Goal: Information Seeking & Learning: Learn about a topic

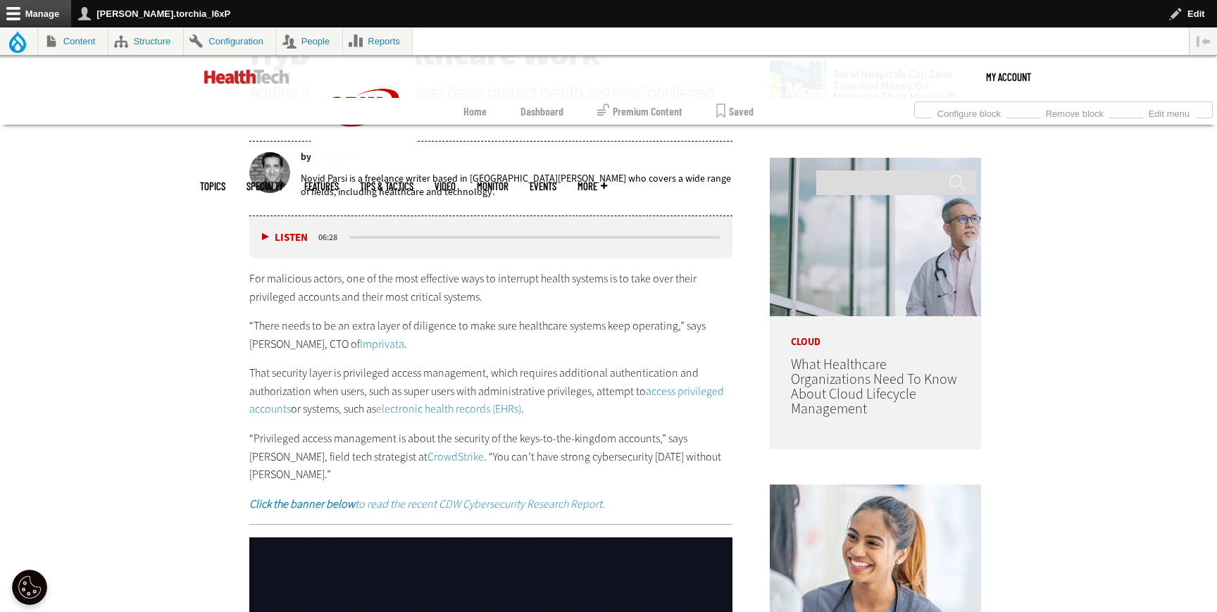
scroll to position [807, 0]
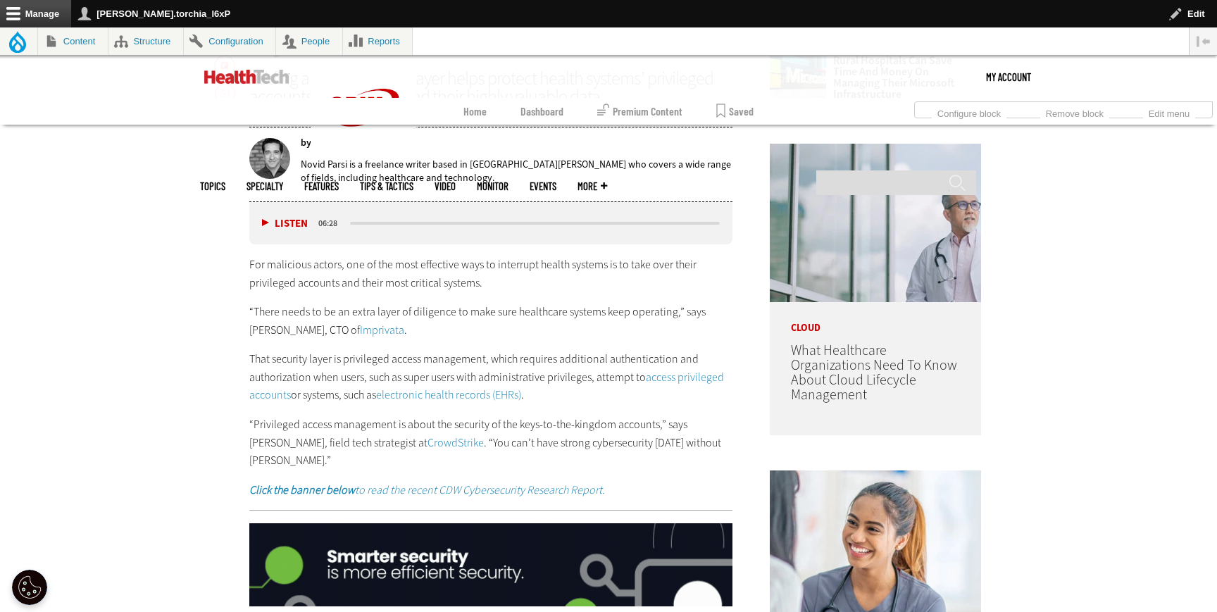
click at [363, 330] on link "Imprivata" at bounding box center [382, 330] width 44 height 15
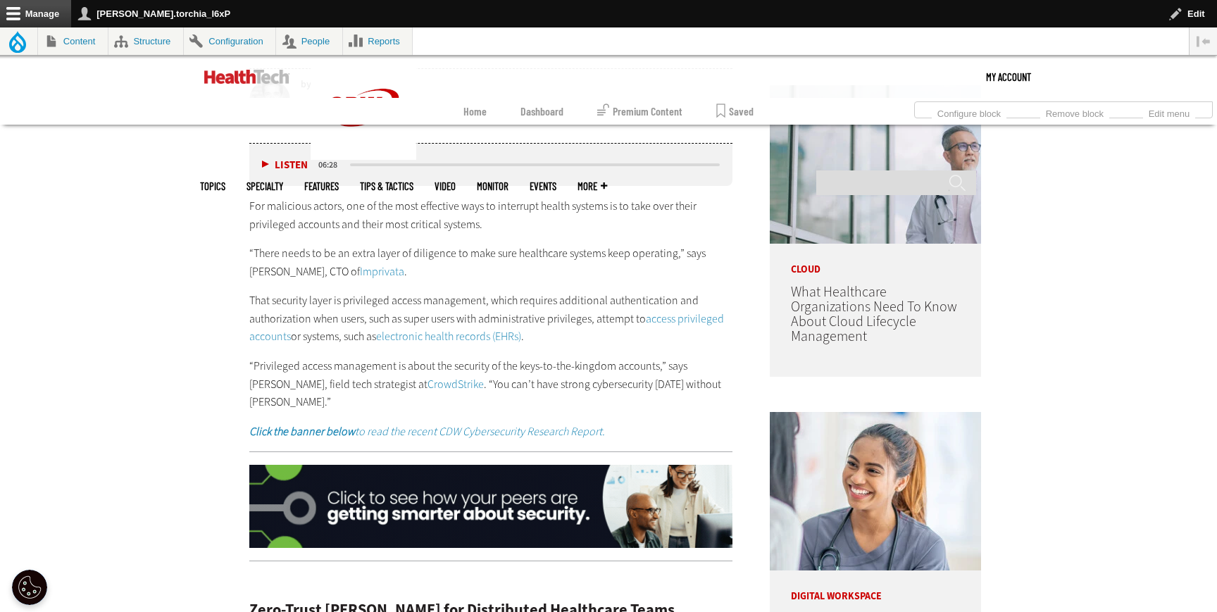
scroll to position [878, 0]
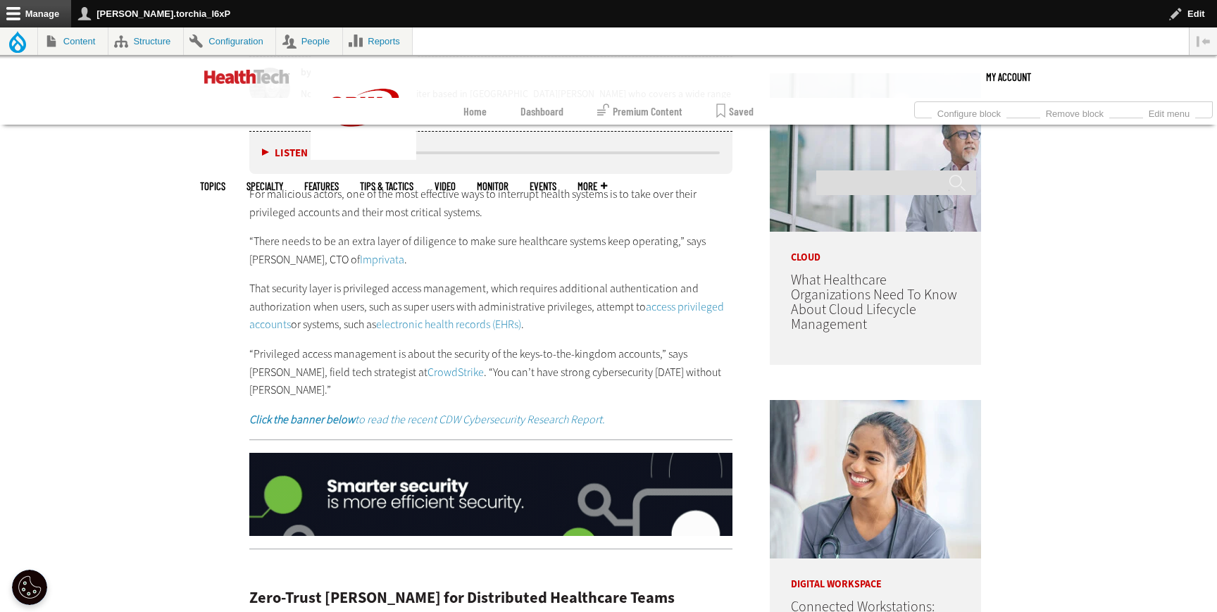
click at [283, 325] on link "access privileged accounts" at bounding box center [486, 315] width 475 height 33
click at [416, 323] on link "electronic health records (EHRs)" at bounding box center [448, 324] width 145 height 15
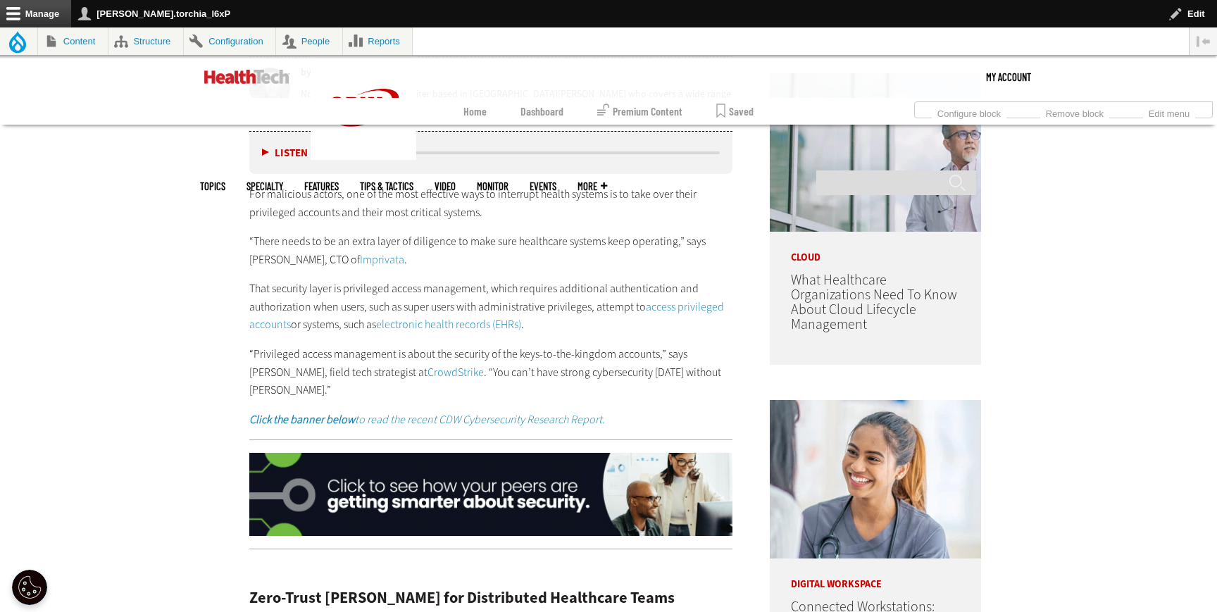
click at [404, 383] on div "For malicious actors, one of the most effective ways to interrupt health system…" at bounding box center [490, 307] width 483 height 244
click at [404, 379] on p "“Privileged access management is about the security of the keys-to-the-kingdom …" at bounding box center [490, 372] width 483 height 54
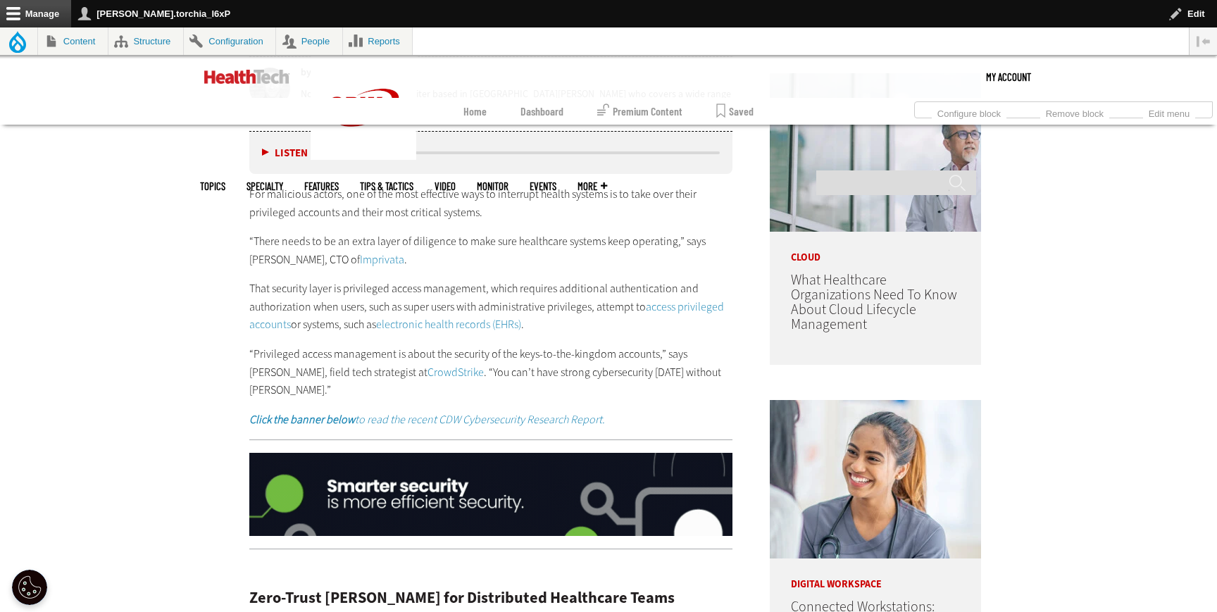
click at [428, 374] on link "CrowdStrike" at bounding box center [456, 372] width 56 height 15
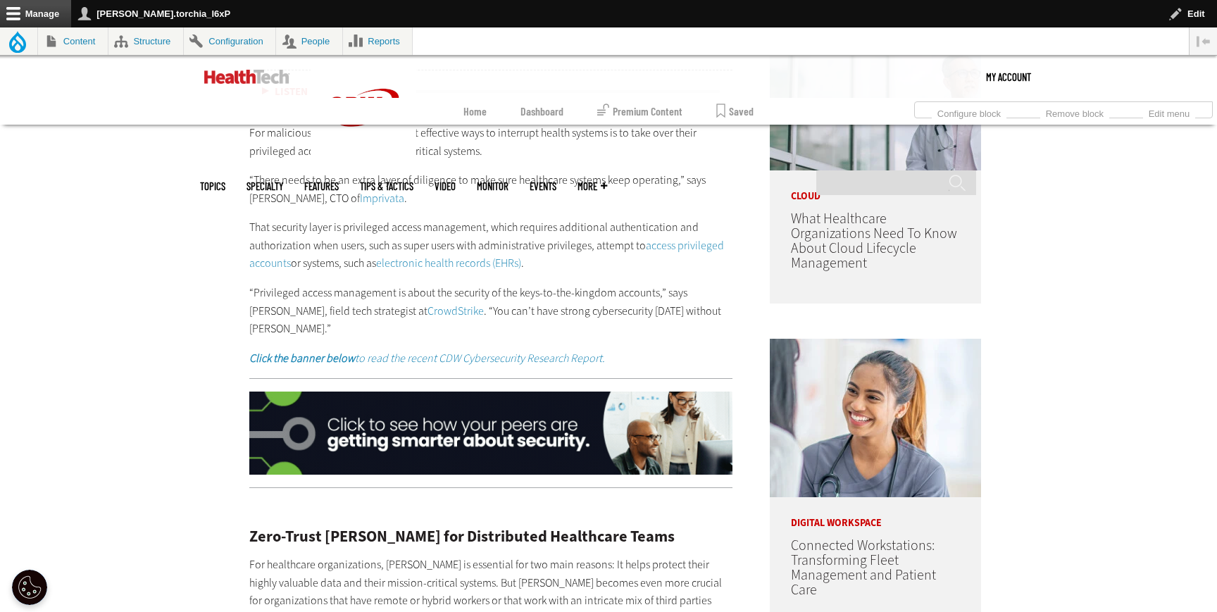
scroll to position [979, 0]
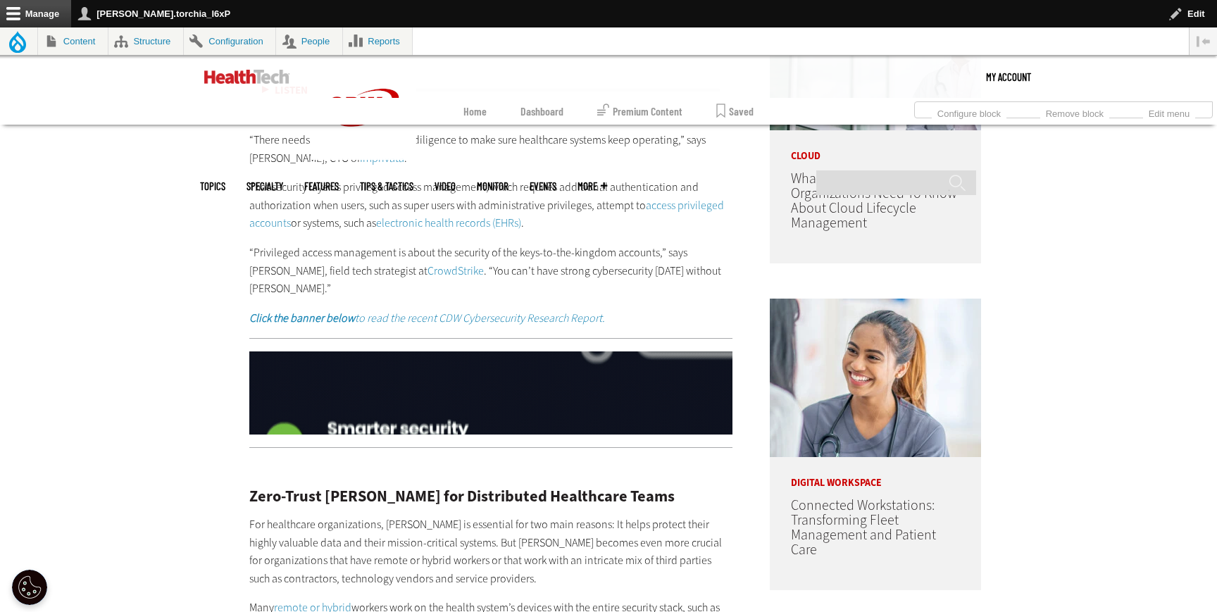
click at [495, 311] on em "Click the banner below to read the recent CDW Cybersecurity Research Report." at bounding box center [427, 318] width 356 height 15
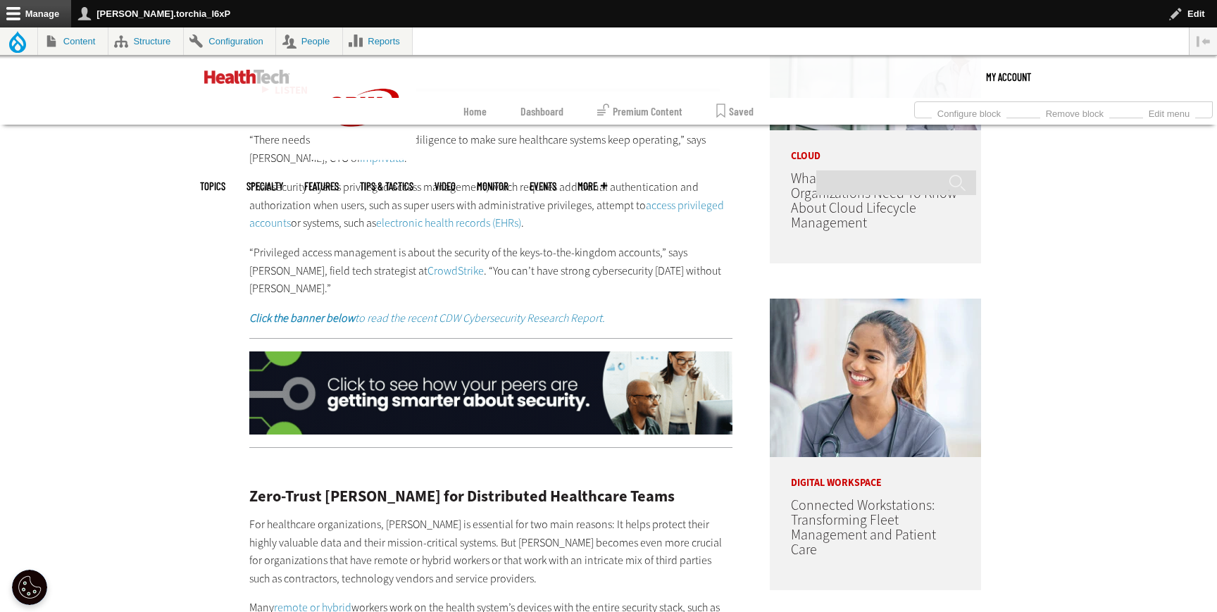
click at [524, 394] on img at bounding box center [490, 393] width 483 height 83
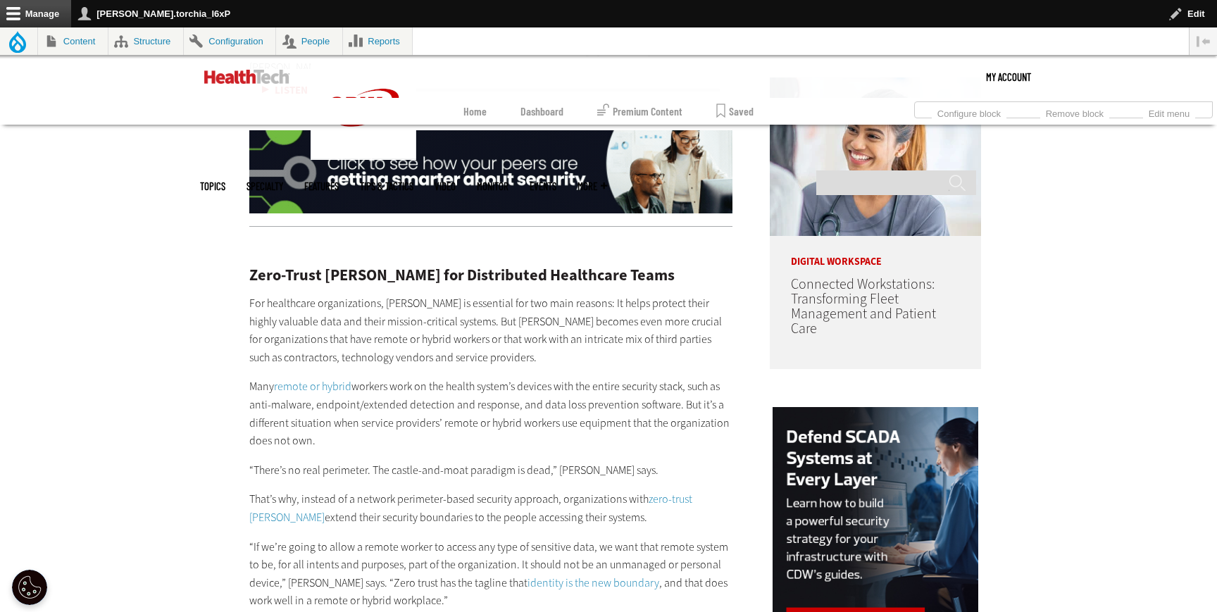
scroll to position [1269, 0]
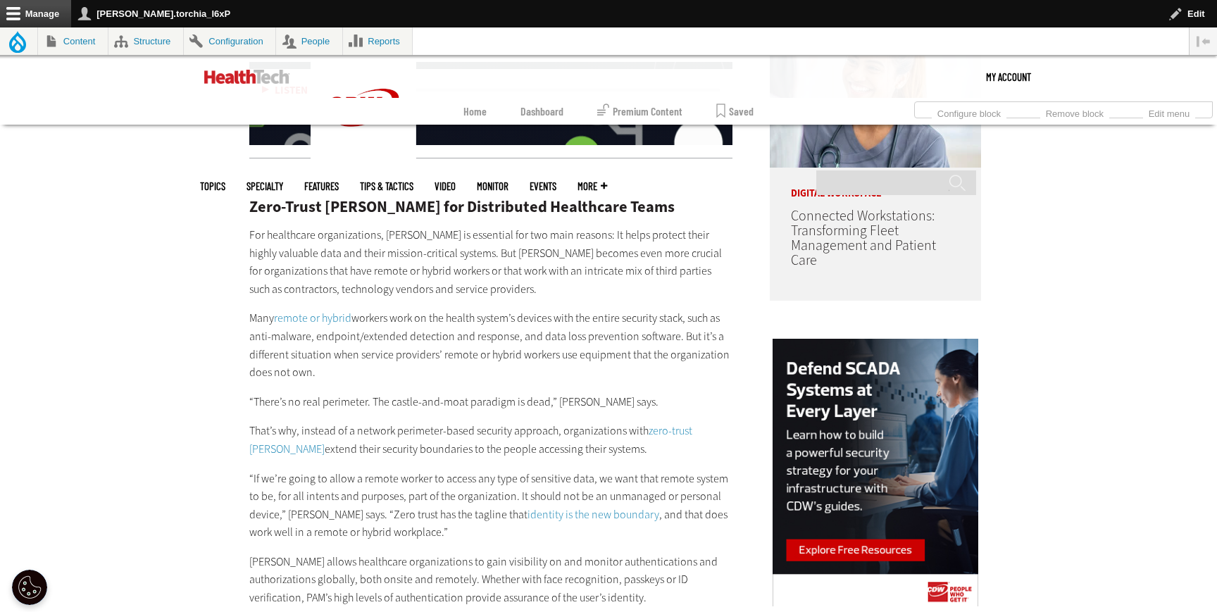
click at [320, 311] on link "remote or hybrid" at bounding box center [312, 318] width 77 height 15
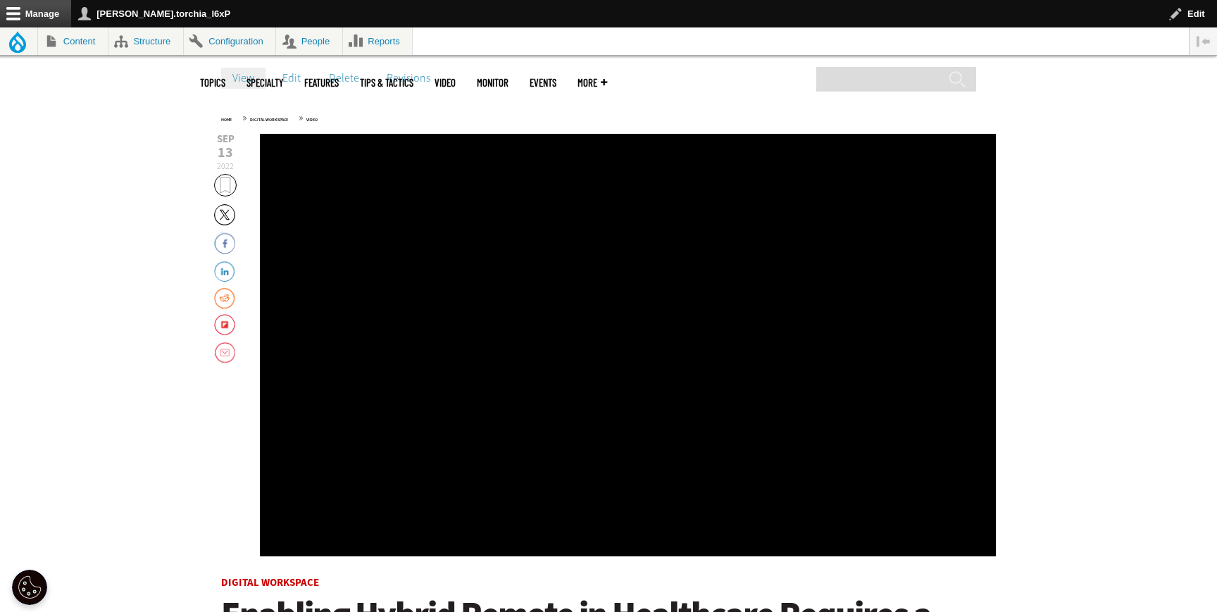
scroll to position [364, 0]
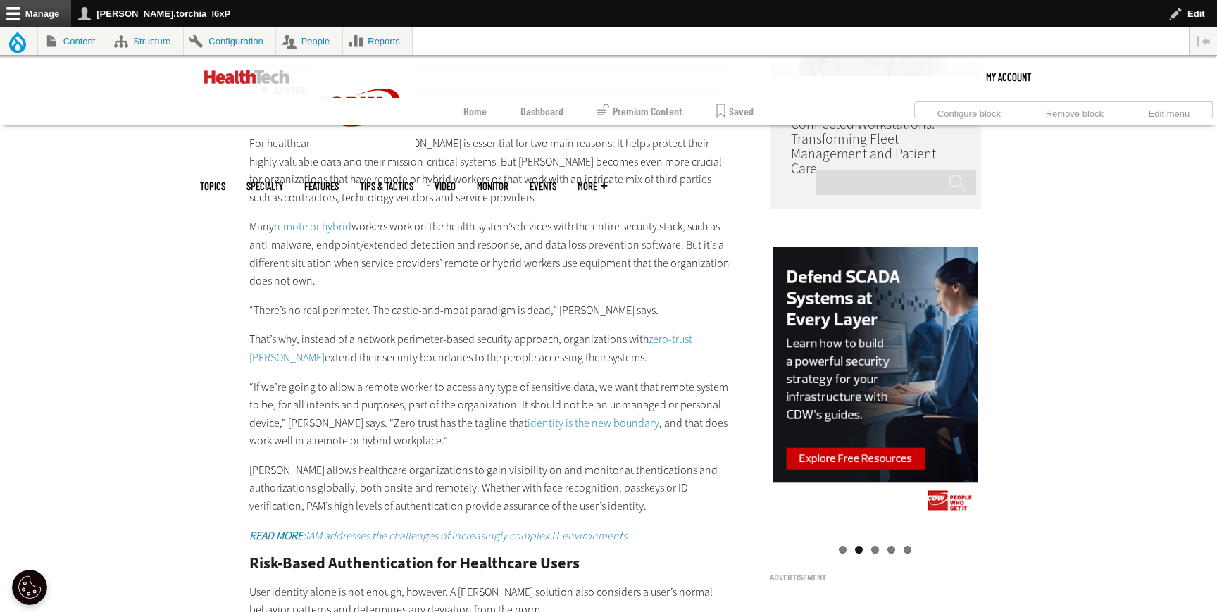
scroll to position [1370, 0]
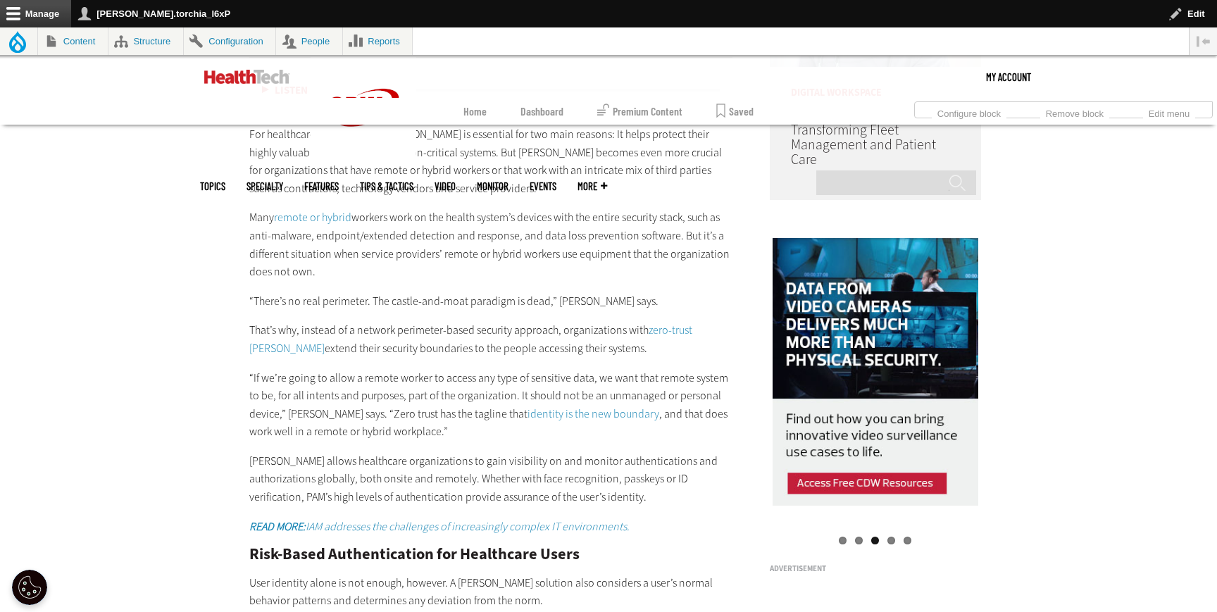
click at [682, 323] on link "zero-trust PAM" at bounding box center [470, 339] width 443 height 33
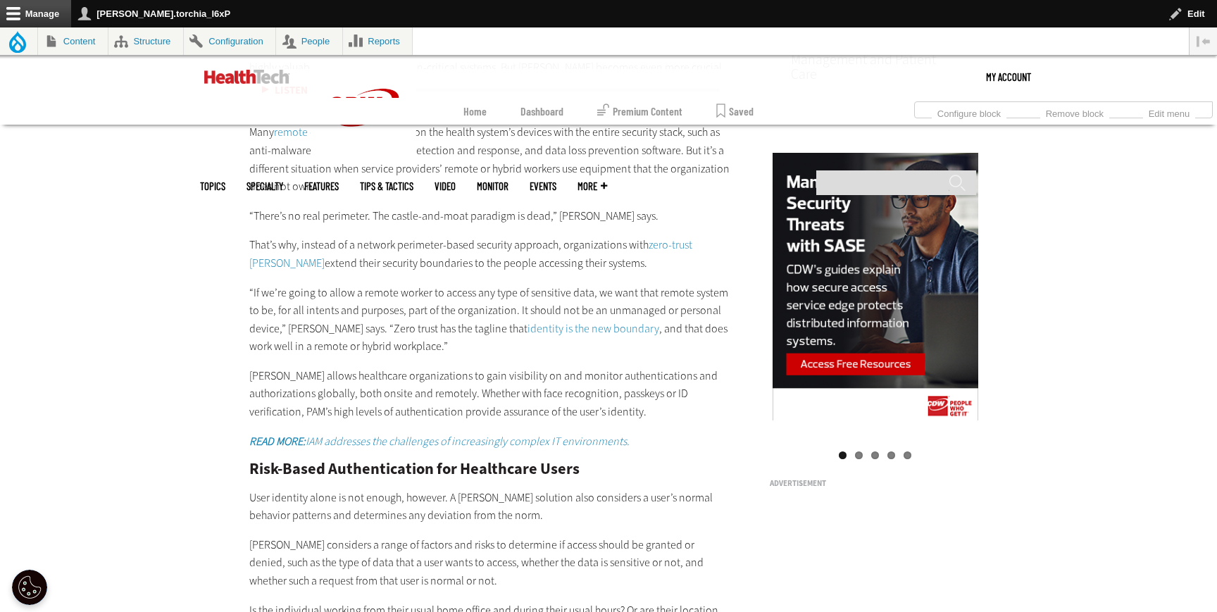
scroll to position [1463, 0]
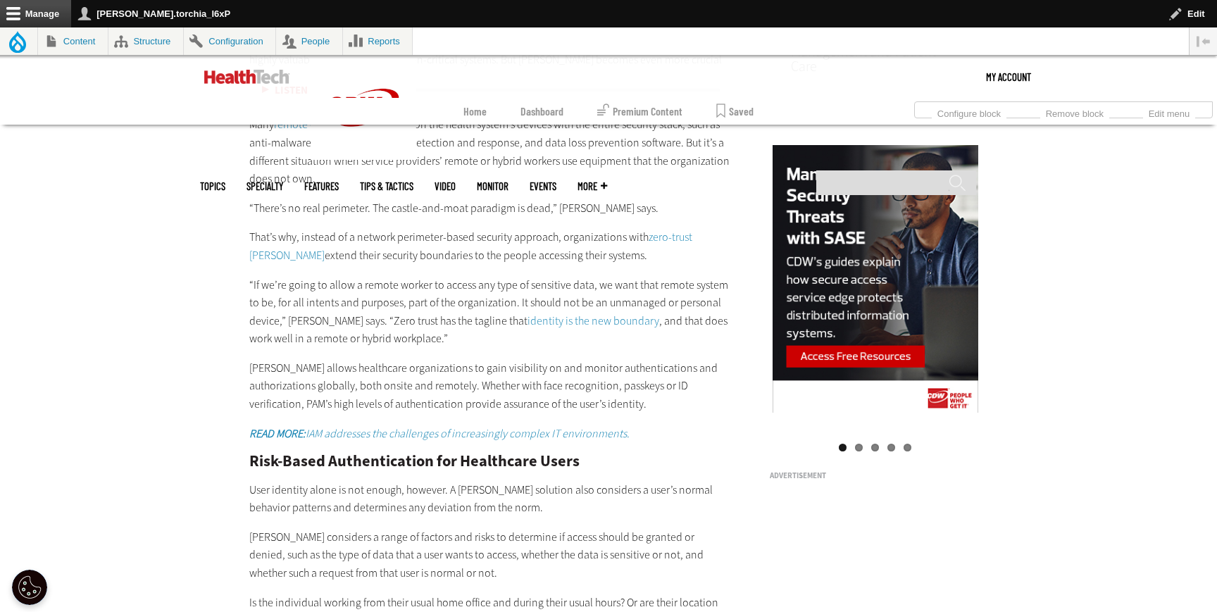
click at [528, 314] on link "identity is the new boundary" at bounding box center [594, 321] width 132 height 15
click at [359, 426] on em "READ MORE: IAM addresses the challenges of increasingly complex IT environments." at bounding box center [439, 433] width 380 height 15
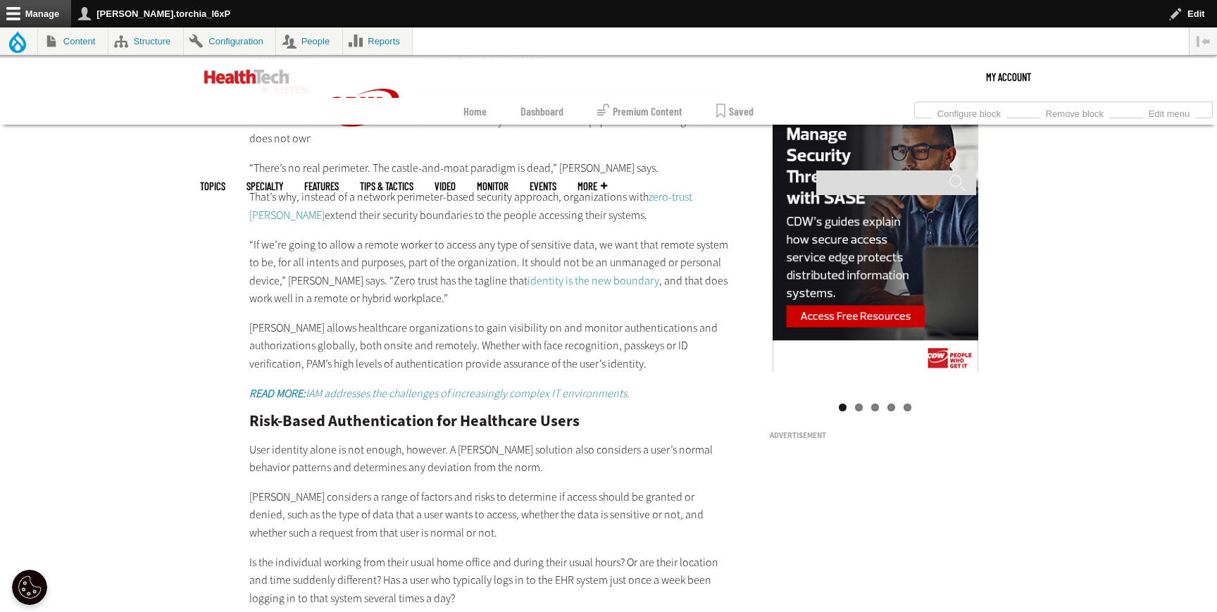
scroll to position [1678, 0]
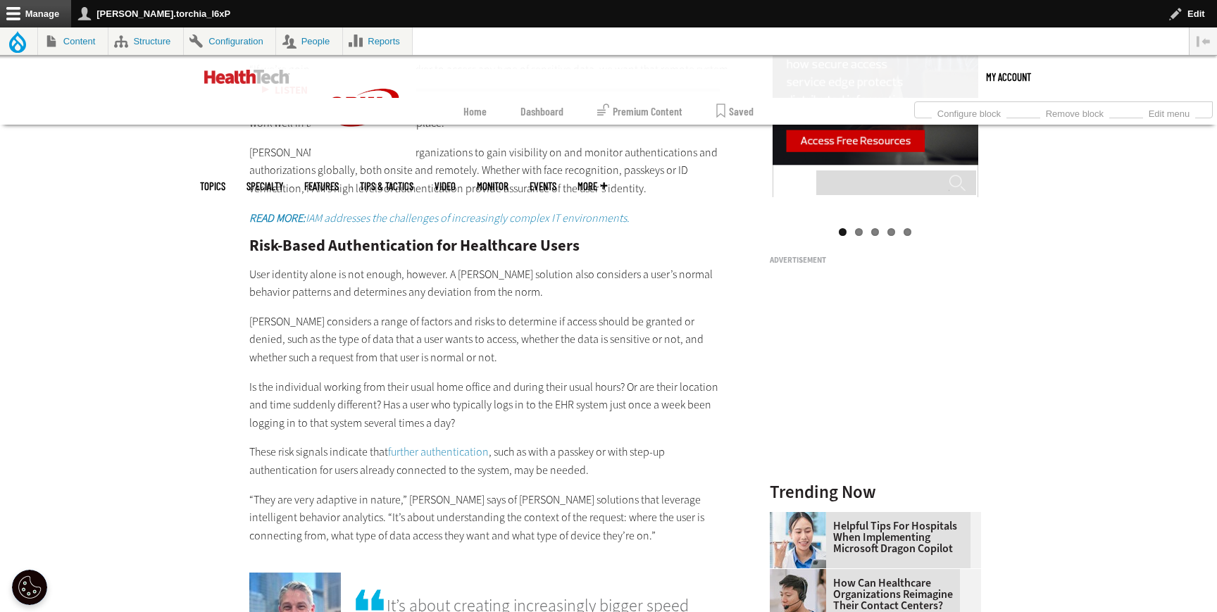
click at [410, 445] on link "further authentication" at bounding box center [438, 452] width 101 height 15
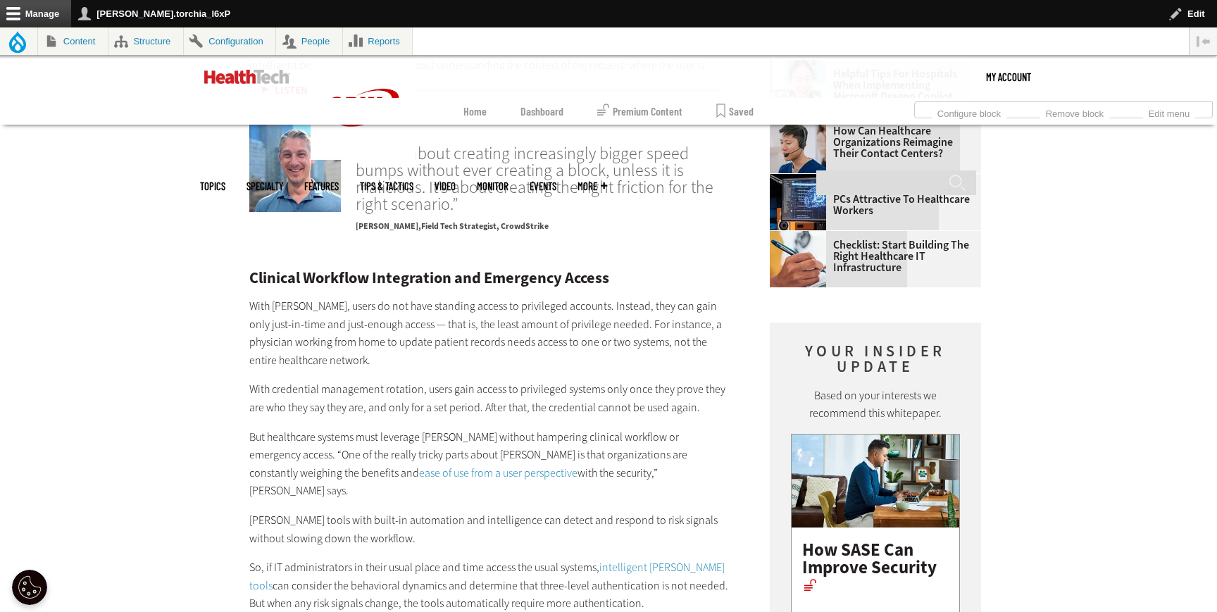
scroll to position [2131, 0]
click at [419, 465] on link "ease of use from a user perspective" at bounding box center [498, 472] width 159 height 15
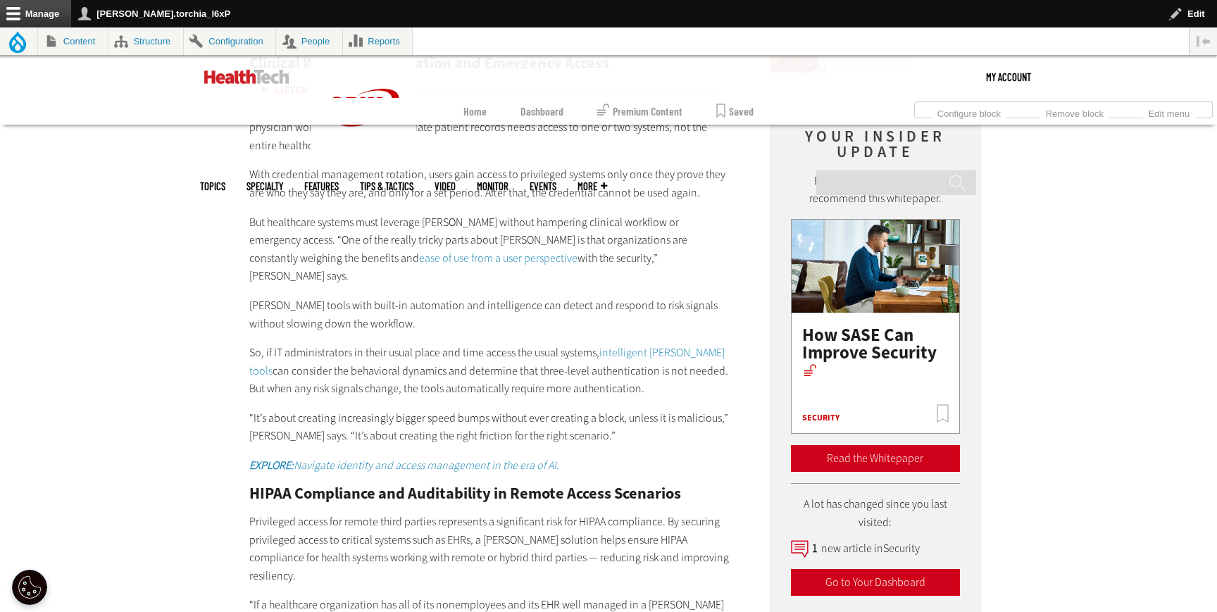
scroll to position [2347, 0]
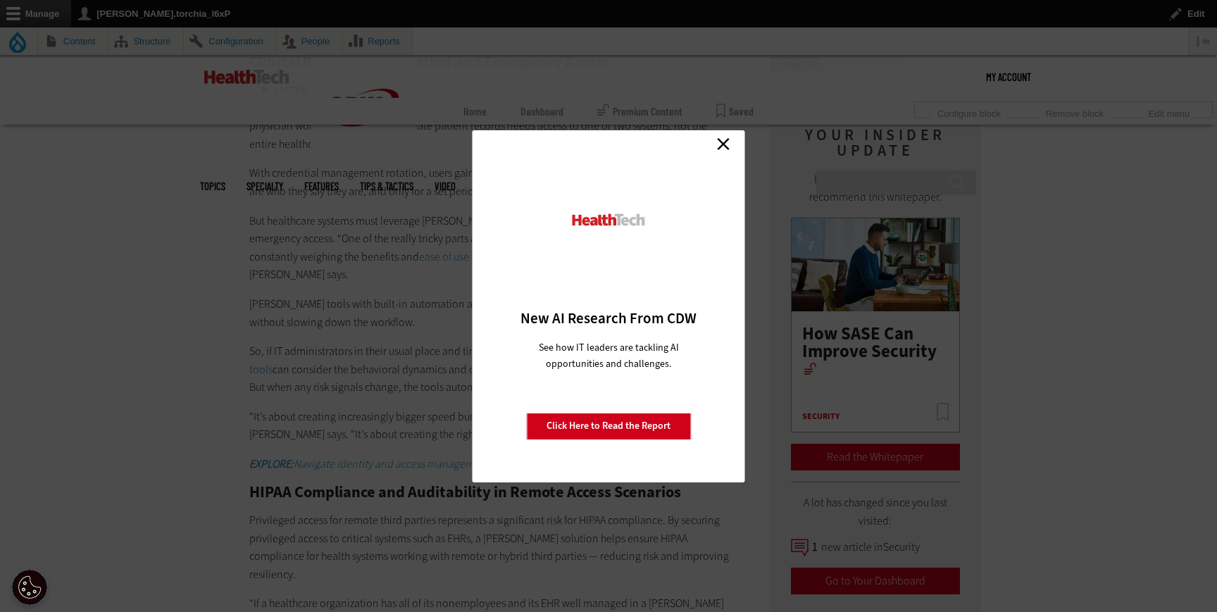
click at [721, 143] on link "Close" at bounding box center [723, 144] width 21 height 21
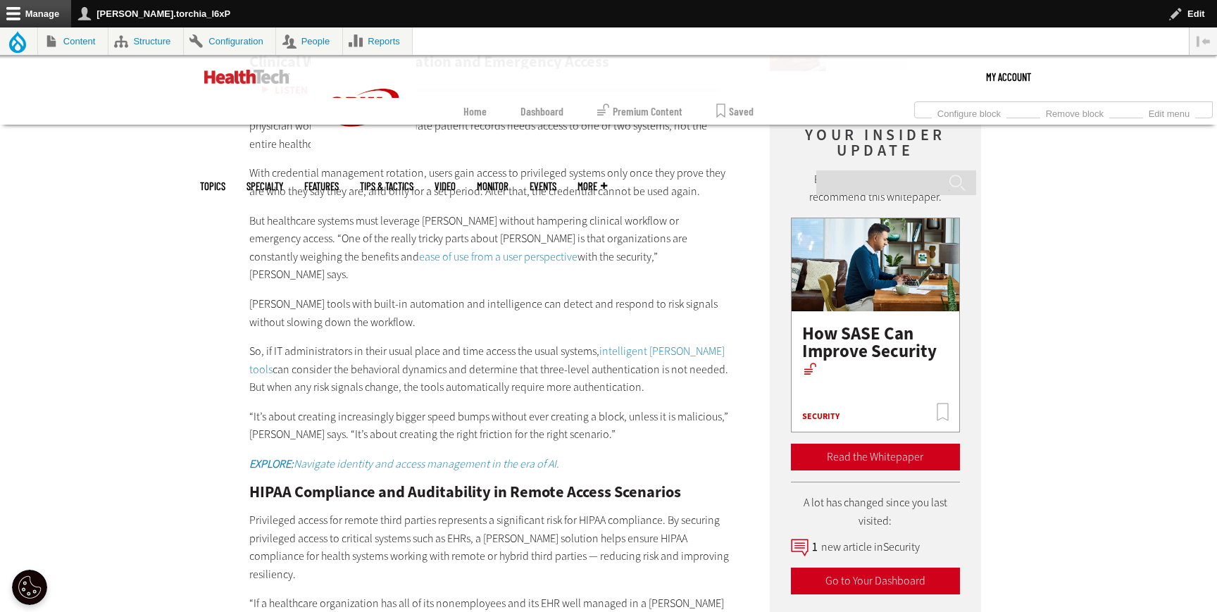
click at [674, 344] on link "intelligent [PERSON_NAME] tools" at bounding box center [487, 360] width 476 height 33
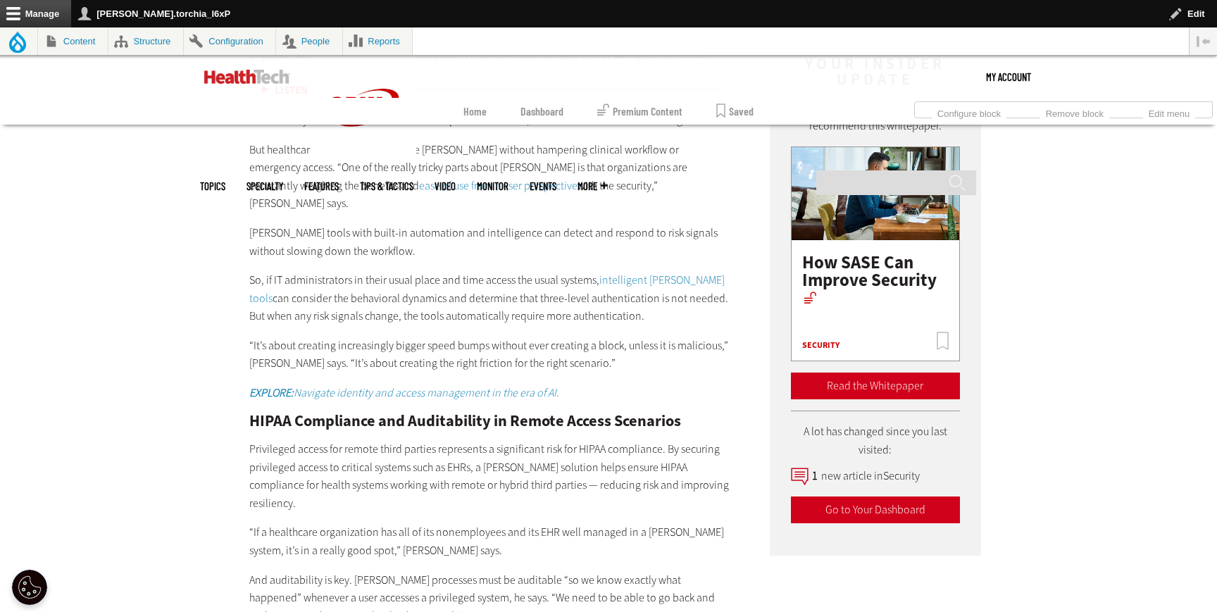
scroll to position [2427, 0]
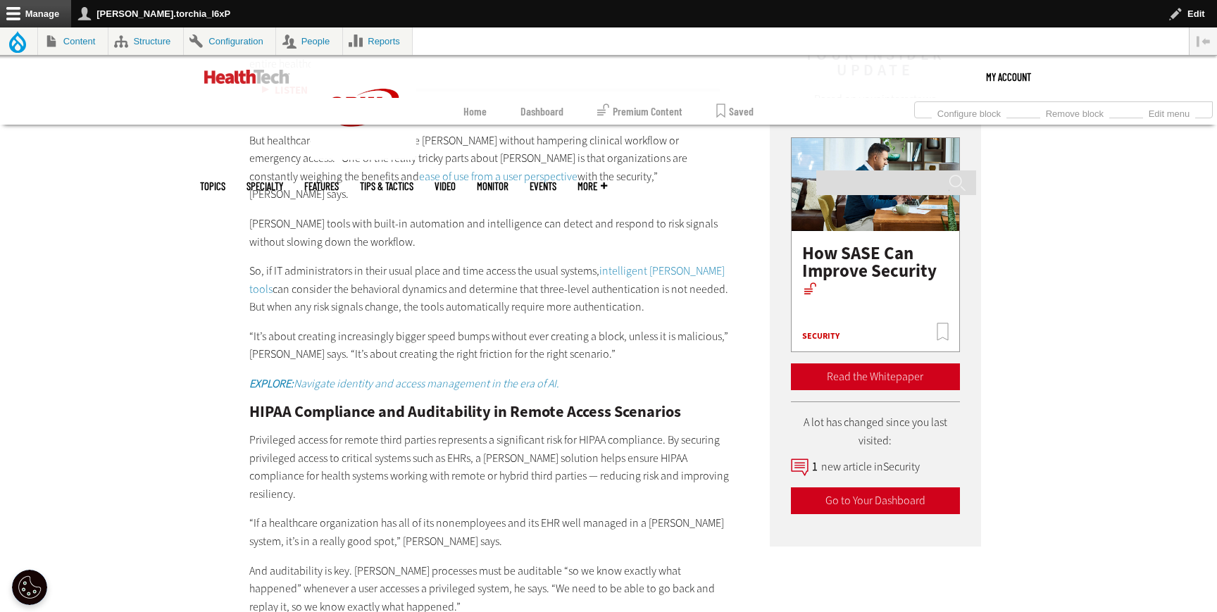
click at [454, 376] on em "EXPLORE: Navigate identity and access management in the era of AI." at bounding box center [404, 383] width 310 height 15
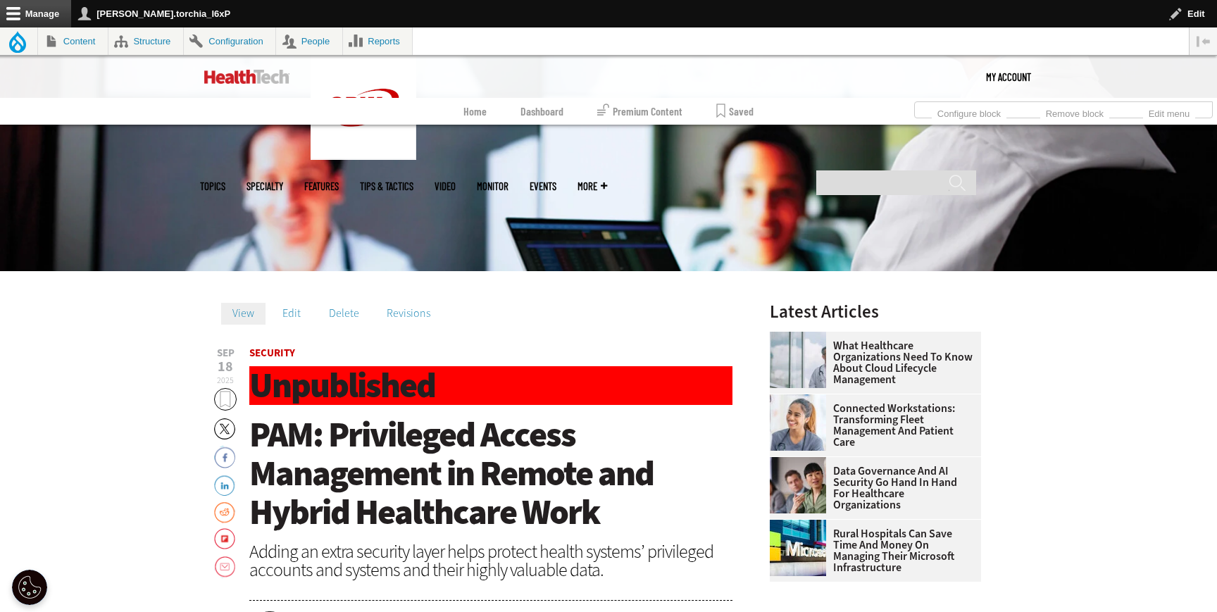
scroll to position [328, 0]
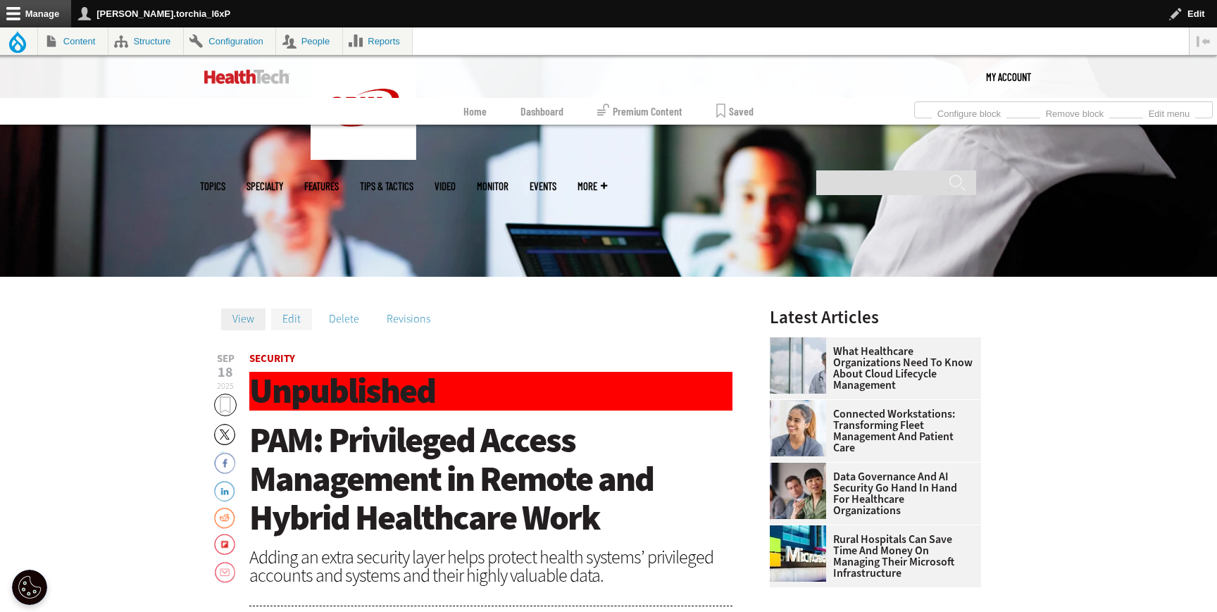
click at [296, 314] on link "Edit" at bounding box center [291, 319] width 41 height 21
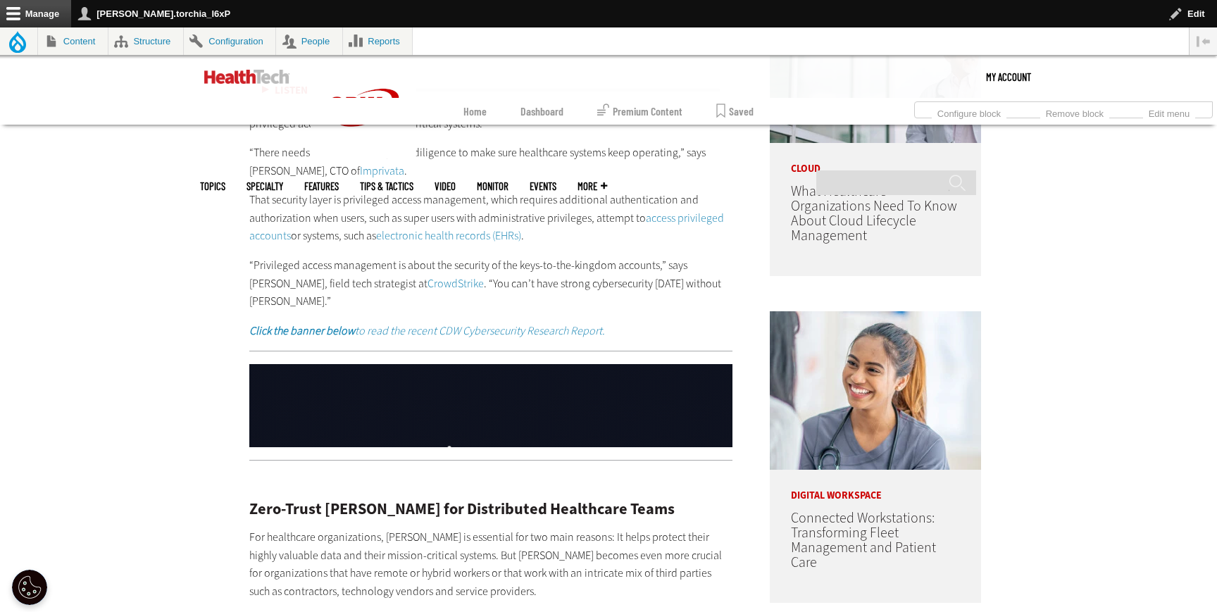
scroll to position [1297, 0]
